Goal: Task Accomplishment & Management: Complete application form

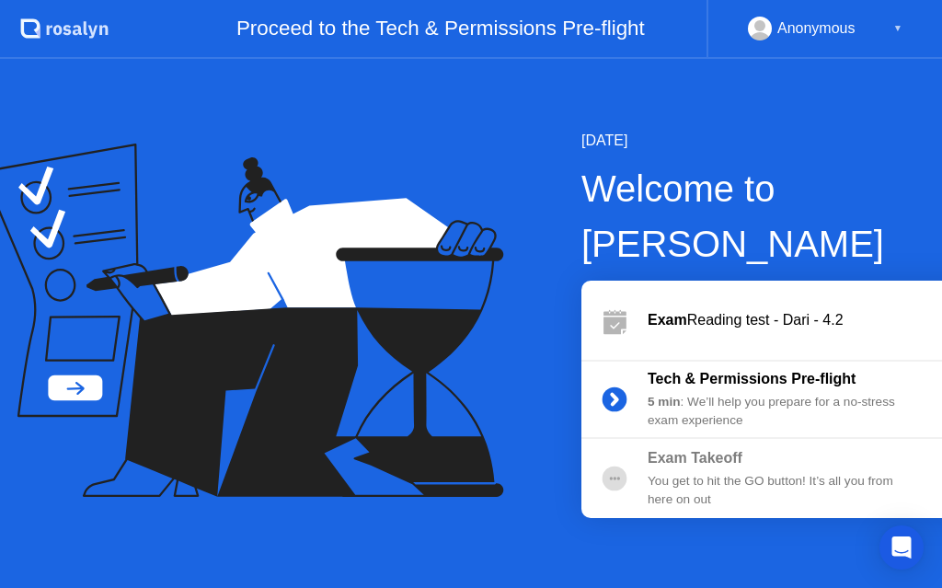
click at [897, 30] on div "▼" at bounding box center [897, 29] width 9 height 24
click at [840, 29] on div "Anonymous" at bounding box center [816, 29] width 78 height 24
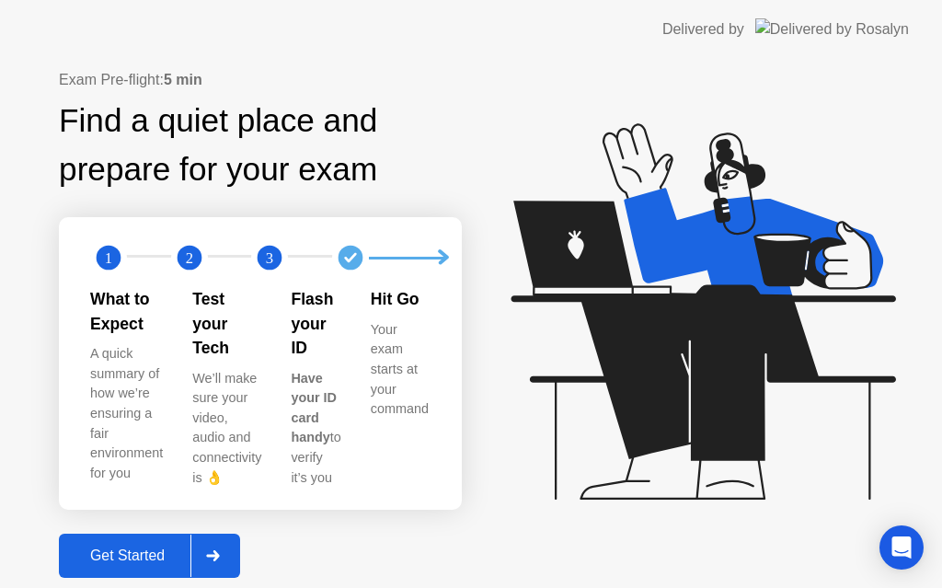
click at [181, 547] on div "Get Started" at bounding box center [127, 555] width 126 height 17
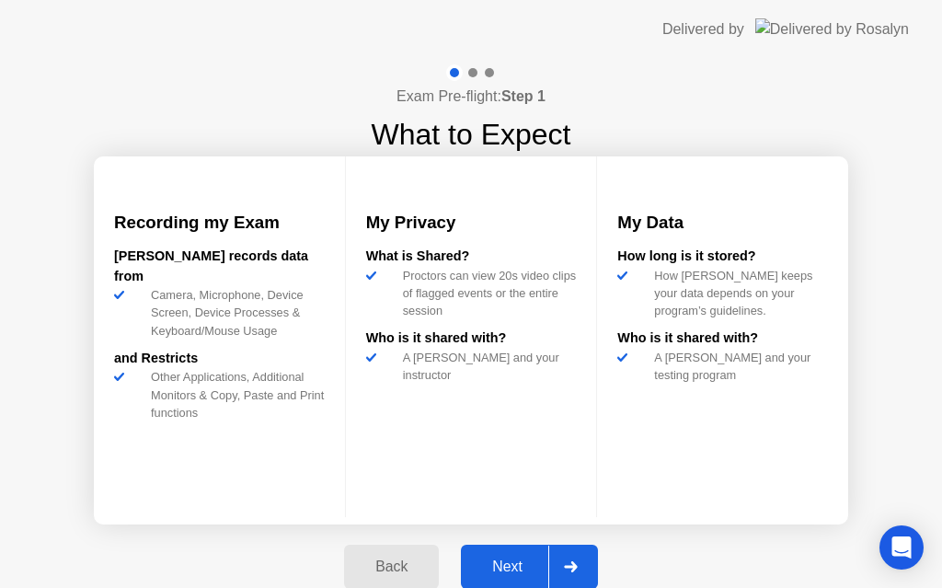
click at [511, 567] on div "Next" at bounding box center [507, 566] width 82 height 17
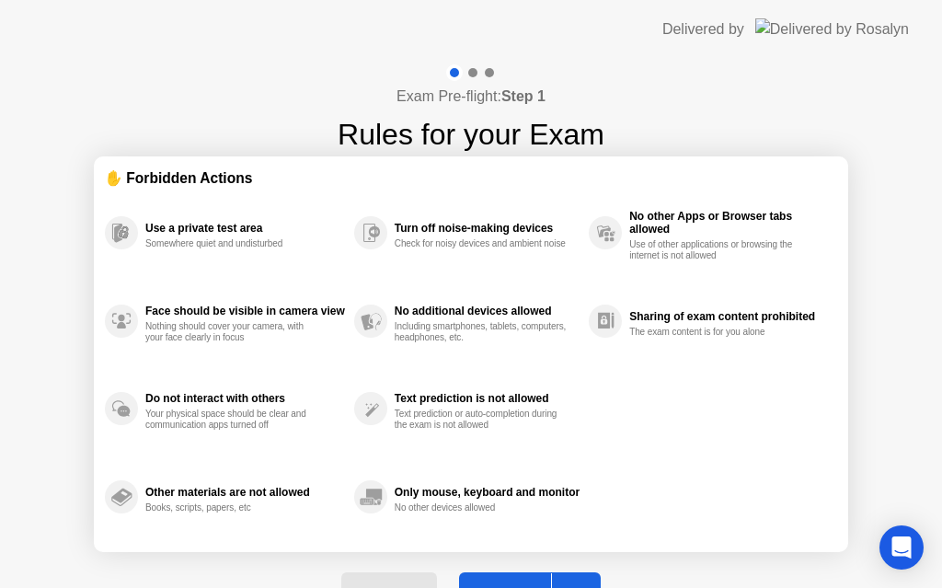
click at [521, 586] on div "Got it" at bounding box center [507, 594] width 86 height 17
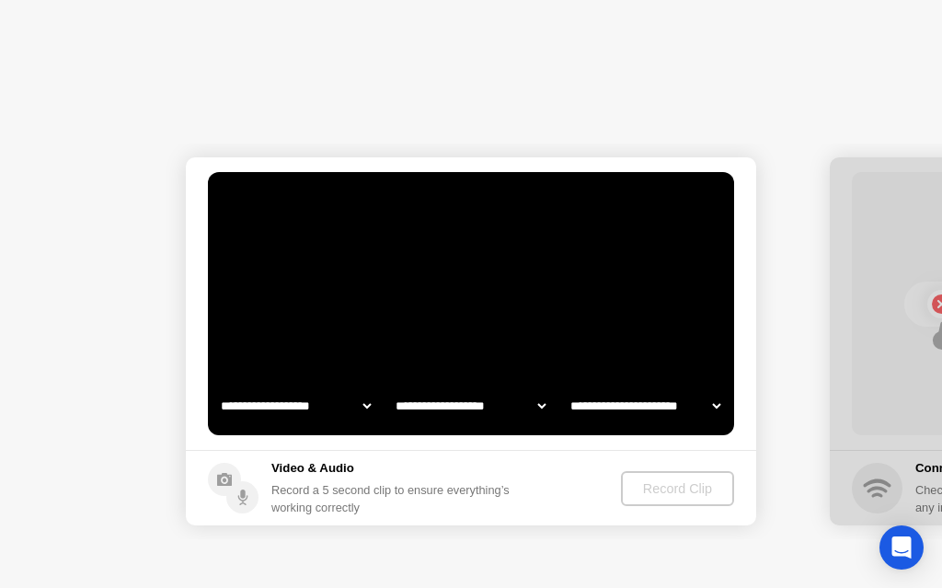
select select "**********"
select select "*******"
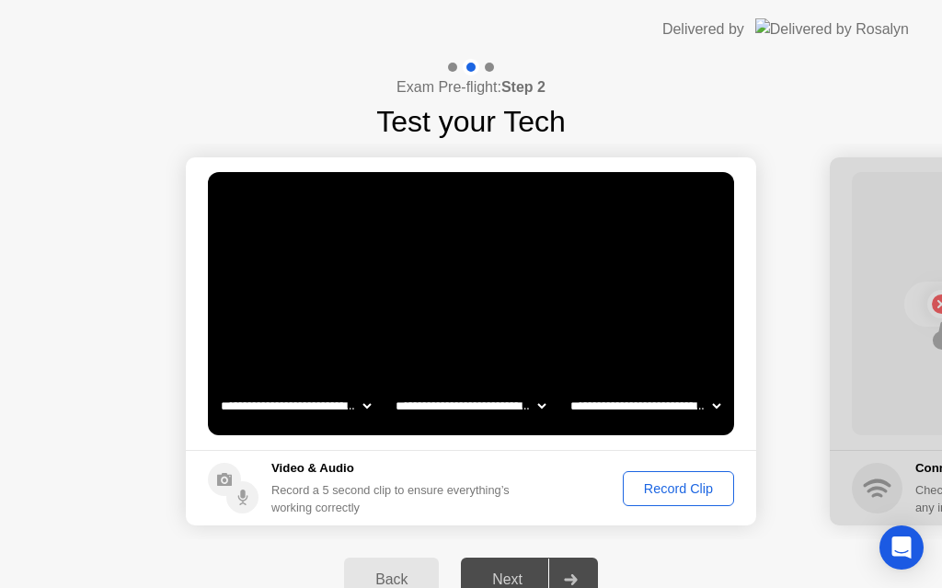
click at [520, 572] on div "Next" at bounding box center [507, 579] width 82 height 17
click at [527, 574] on div "Next" at bounding box center [507, 579] width 82 height 17
click at [679, 487] on div "Record Clip" at bounding box center [678, 488] width 98 height 15
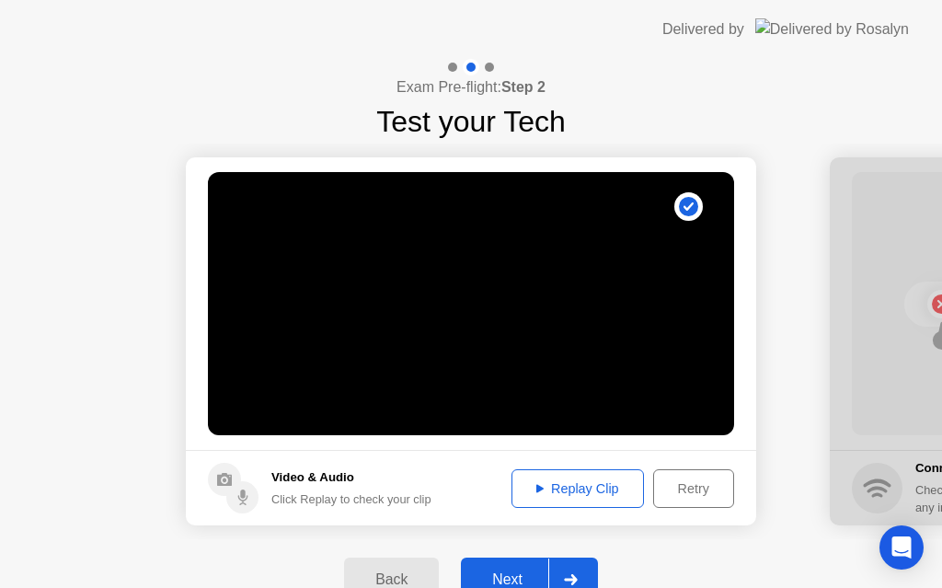
click at [584, 482] on div "Replay Clip" at bounding box center [578, 488] width 120 height 15
click at [675, 490] on div "Retry" at bounding box center [693, 488] width 68 height 15
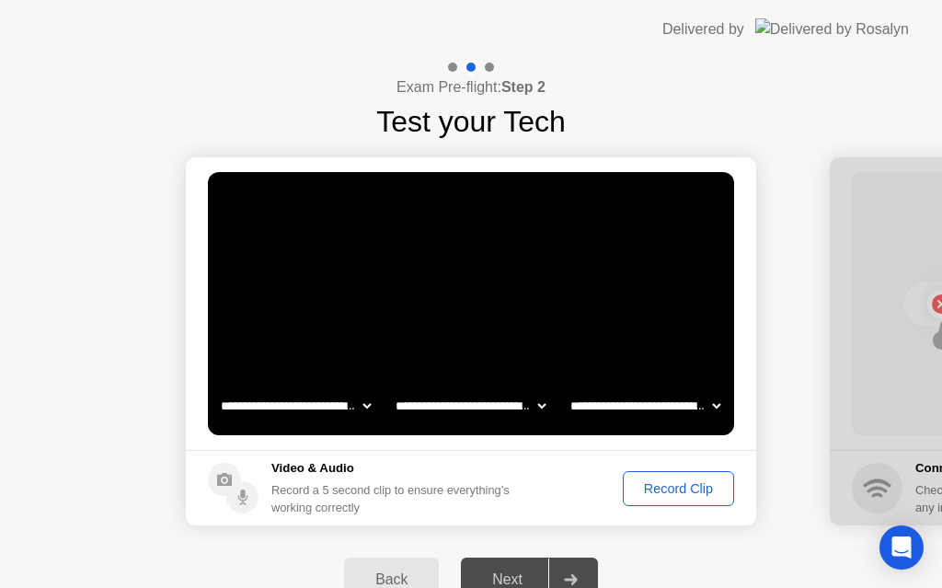
click at [653, 488] on div "Record Clip" at bounding box center [678, 488] width 98 height 15
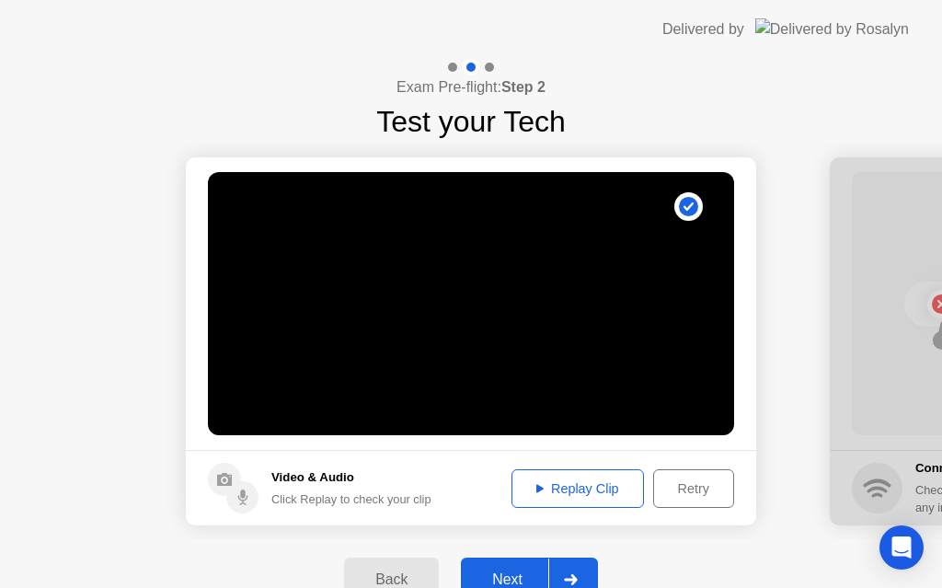
click at [620, 486] on div "Replay Clip" at bounding box center [578, 488] width 120 height 15
click at [520, 575] on div "Next" at bounding box center [507, 579] width 82 height 17
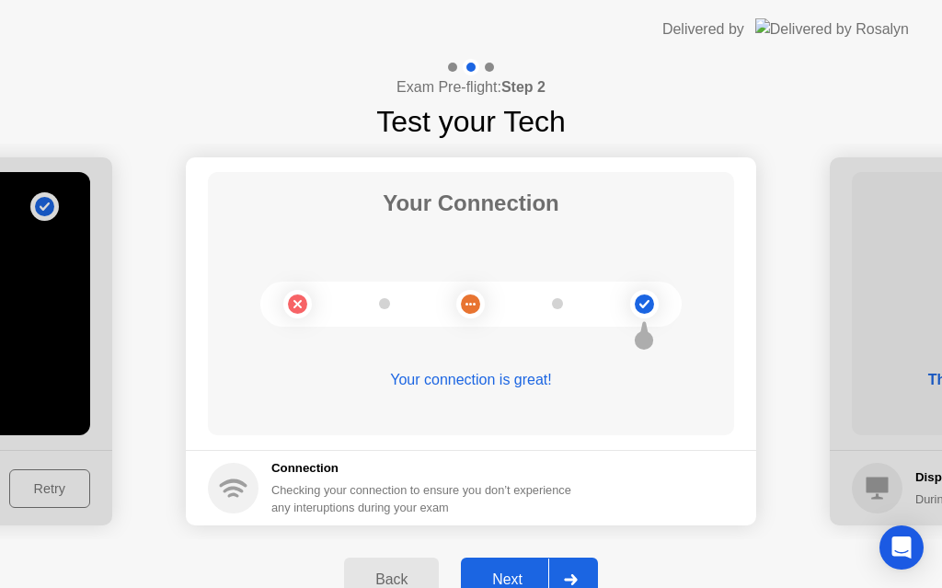
click at [520, 575] on div "Next" at bounding box center [507, 579] width 82 height 17
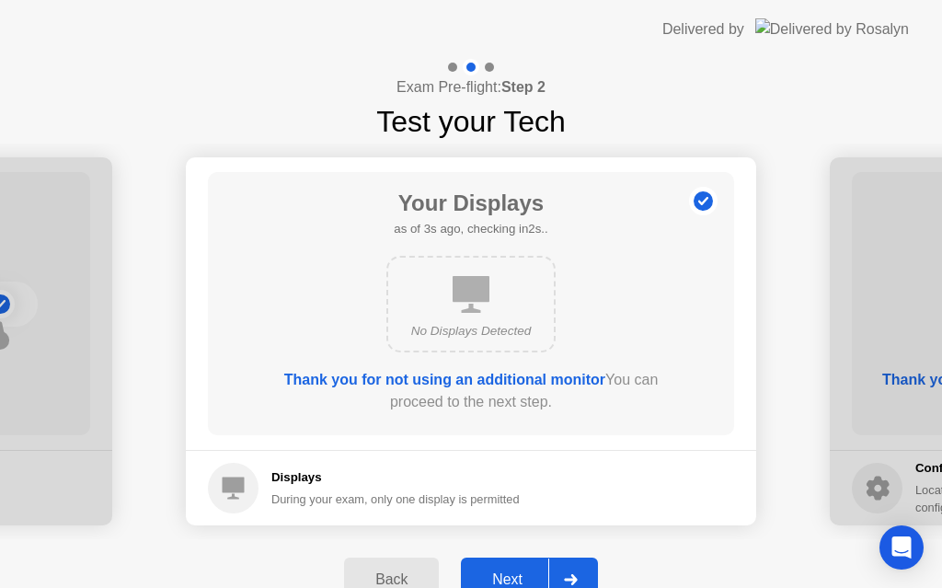
click at [520, 575] on div "Next" at bounding box center [507, 579] width 82 height 17
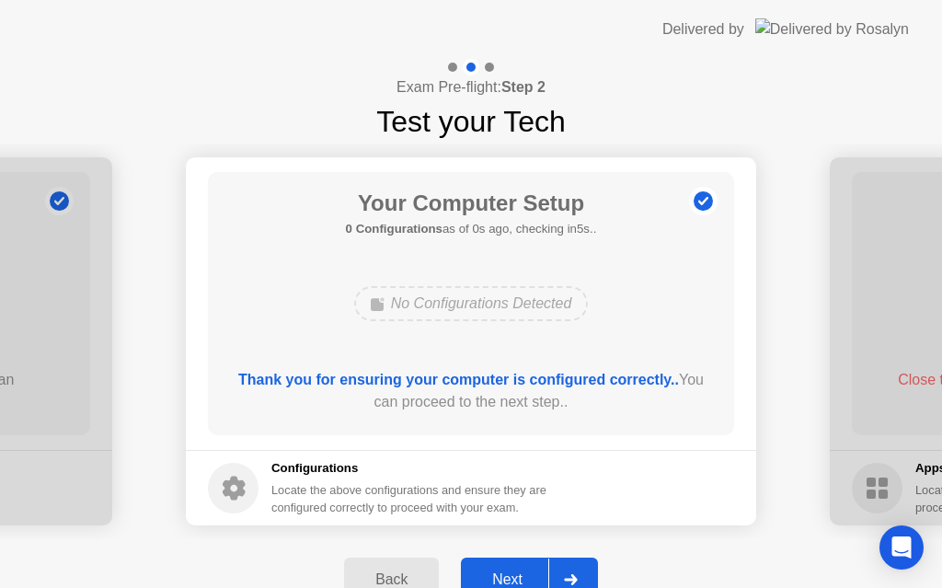
click at [520, 575] on div "Next" at bounding box center [507, 579] width 82 height 17
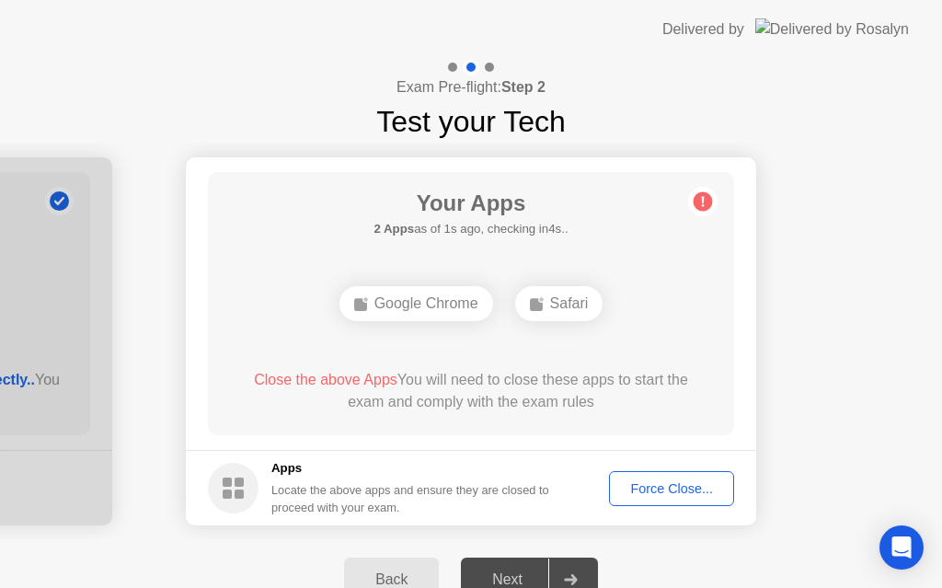
click at [662, 483] on div "Force Close..." at bounding box center [671, 488] width 112 height 15
click at [651, 485] on div "Force Close..." at bounding box center [671, 488] width 112 height 15
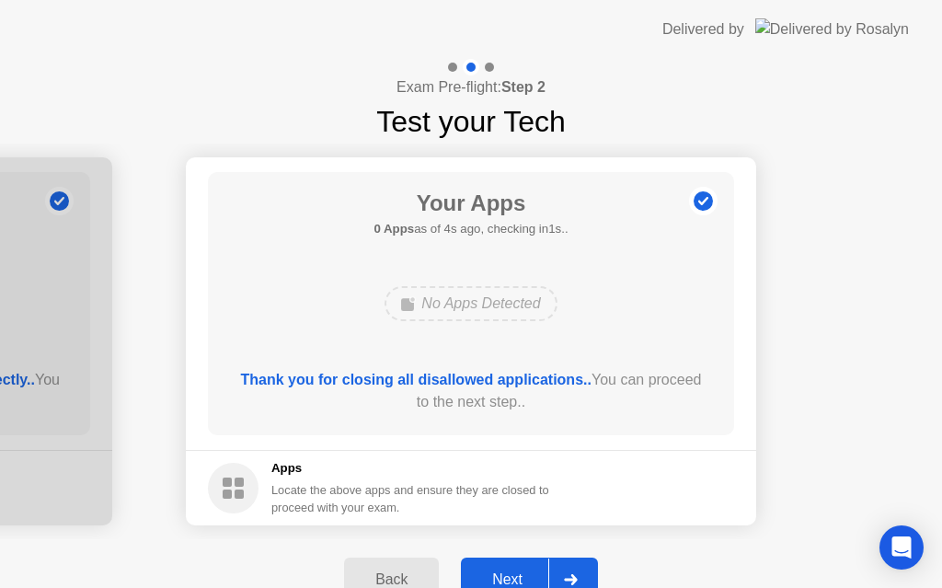
click at [526, 575] on div "Next" at bounding box center [507, 579] width 82 height 17
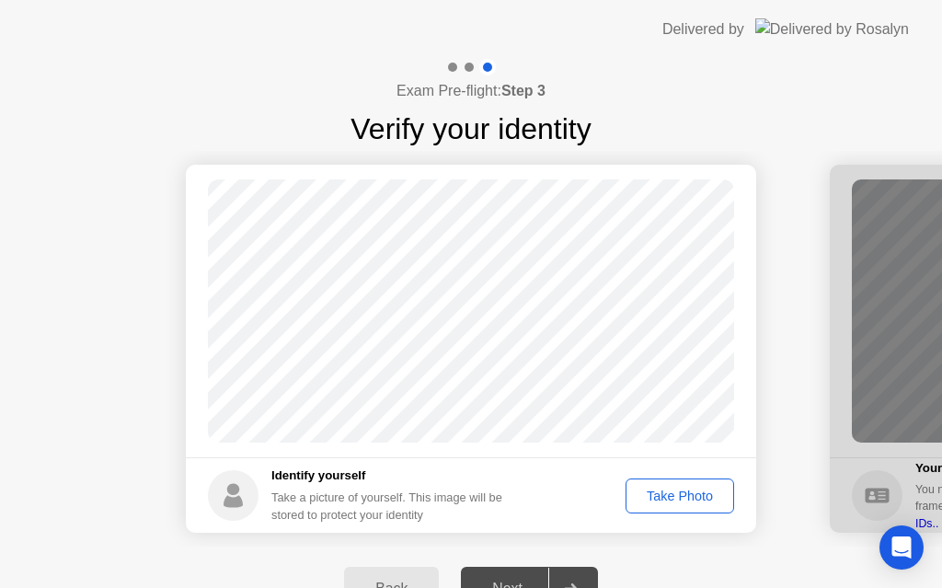
click at [680, 491] on div "Take Photo" at bounding box center [680, 495] width 96 height 15
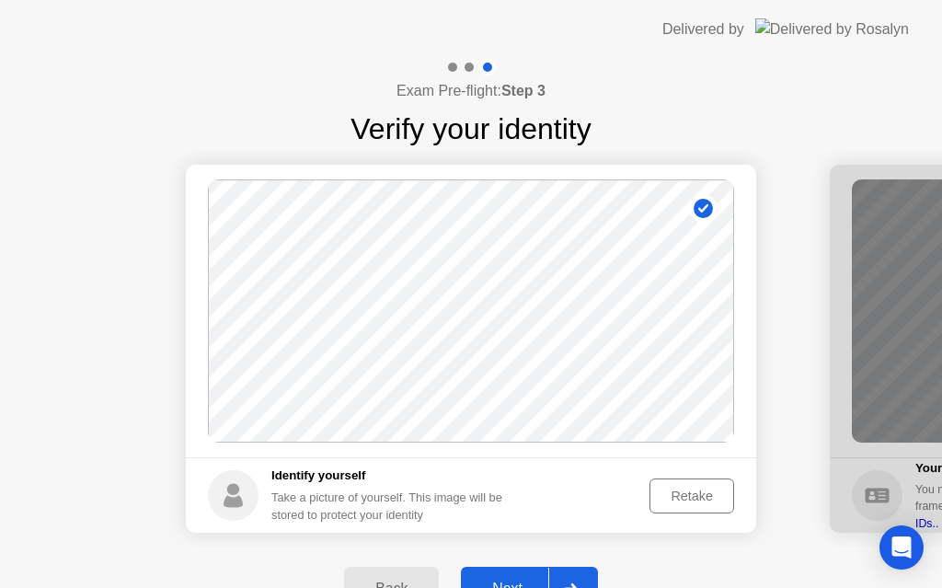
click at [535, 569] on button "Next" at bounding box center [529, 588] width 137 height 44
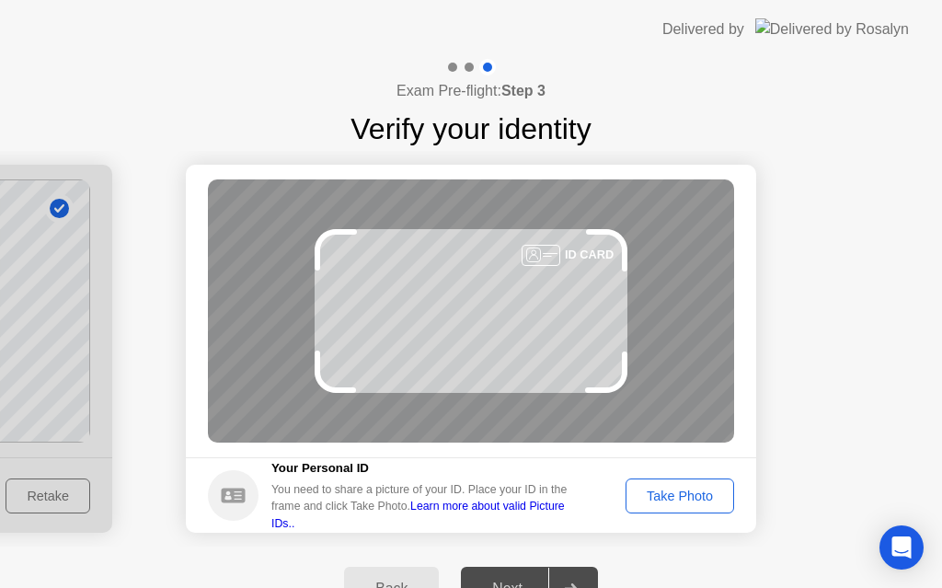
click at [693, 497] on div "Take Photo" at bounding box center [680, 495] width 96 height 15
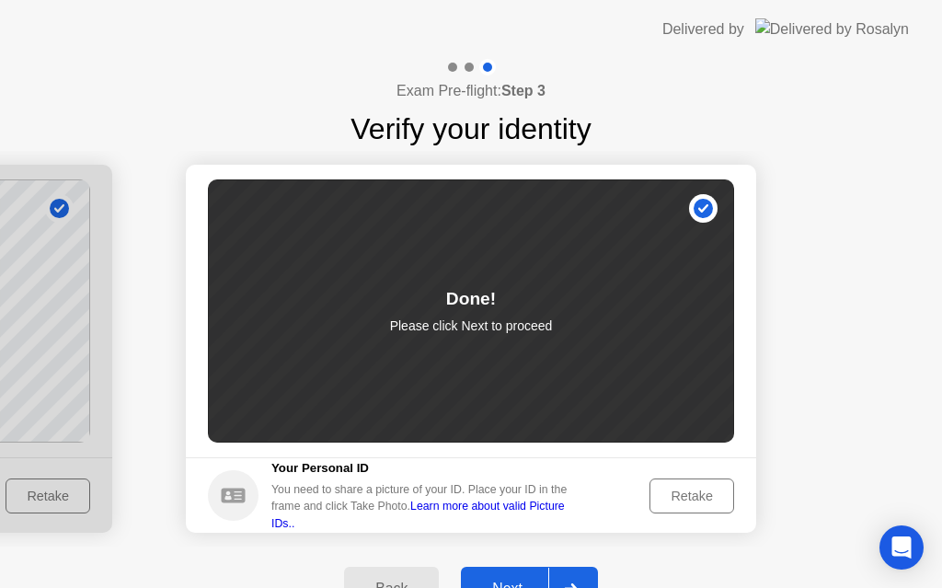
click at [532, 575] on button "Next" at bounding box center [529, 588] width 137 height 44
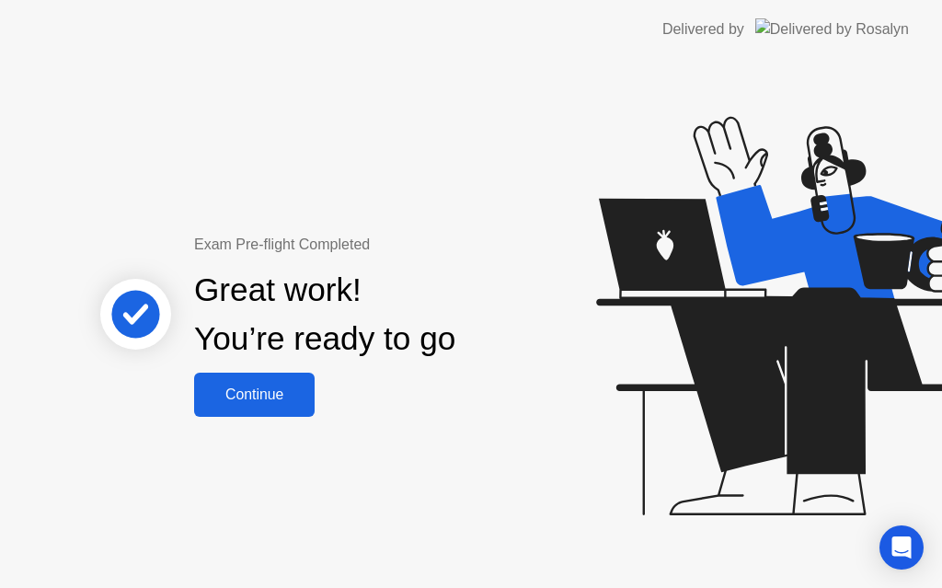
click at [280, 392] on div "Continue" at bounding box center [254, 394] width 109 height 17
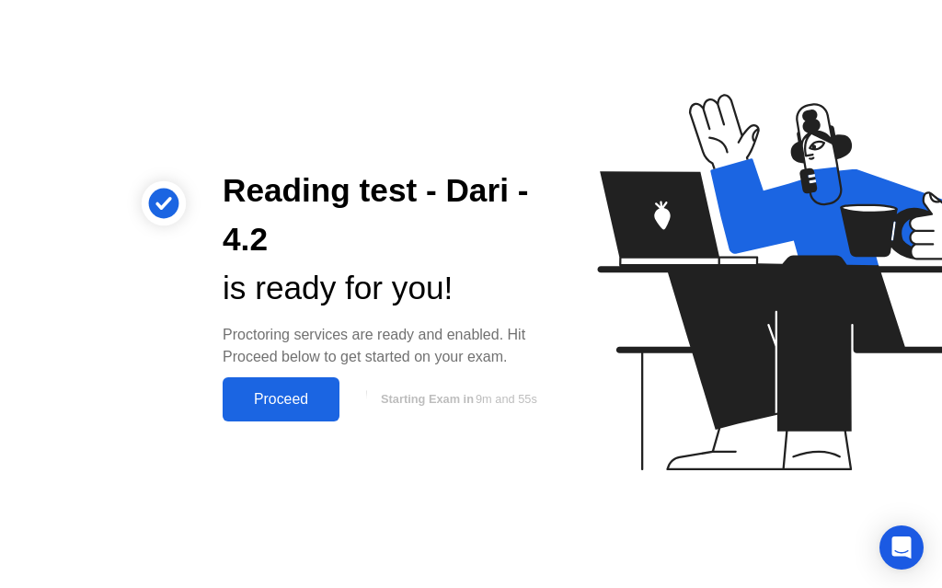
click at [307, 394] on div "Proceed" at bounding box center [281, 399] width 106 height 17
